Goal: Find specific page/section: Find specific page/section

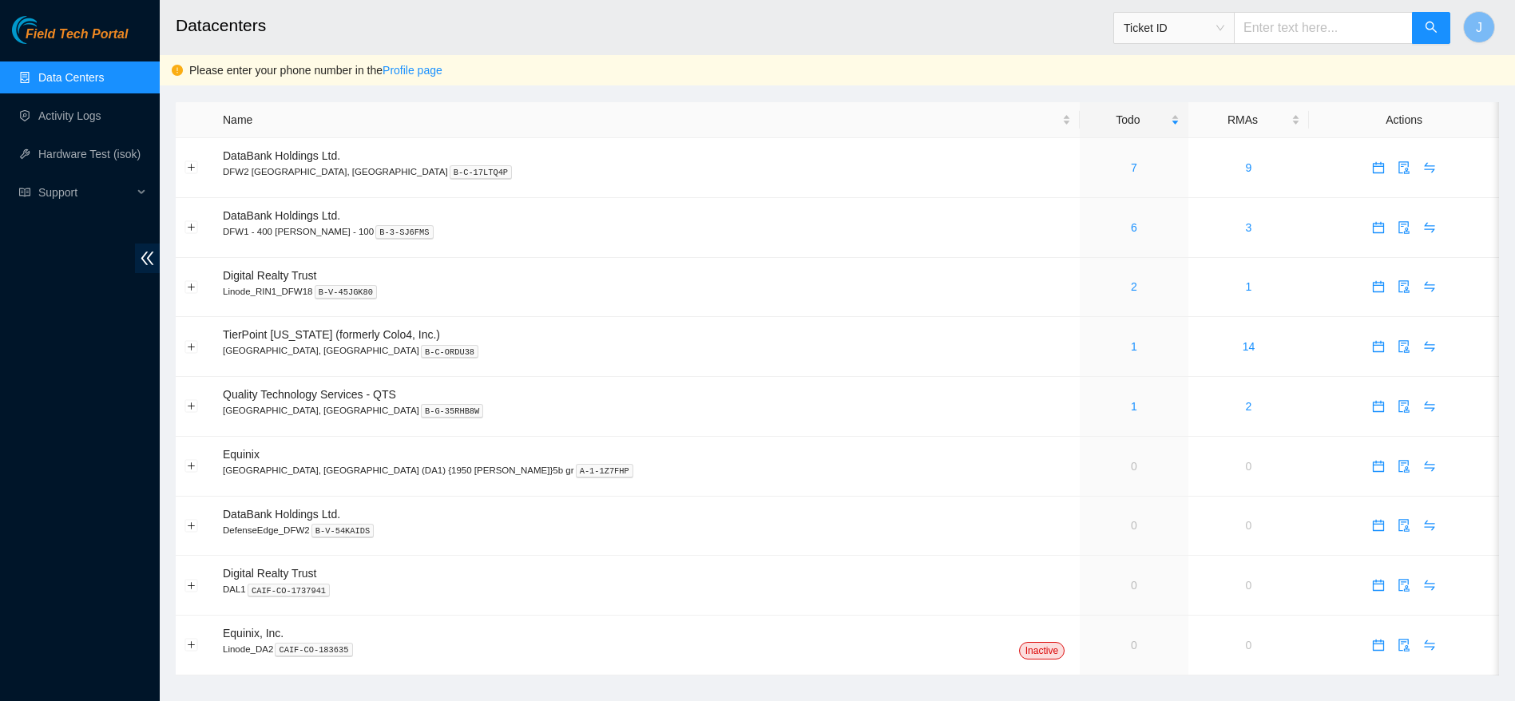
click at [517, 39] on h2 "Datacenters" at bounding box center [695, 25] width 1038 height 51
